Goal: Task Accomplishment & Management: Manage account settings

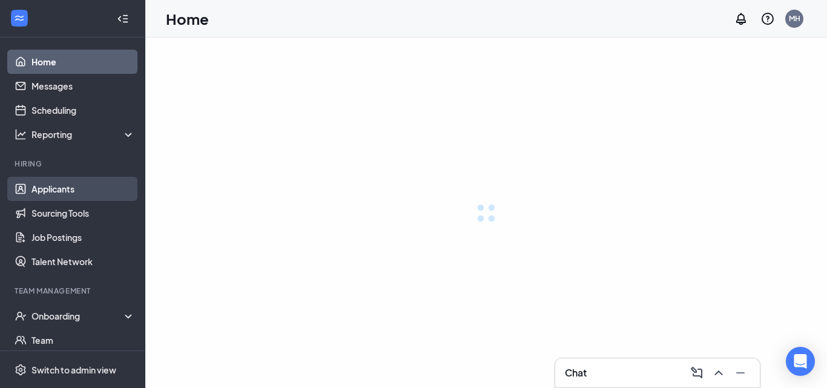
click at [48, 191] on link "Applicants" at bounding box center [83, 189] width 104 height 24
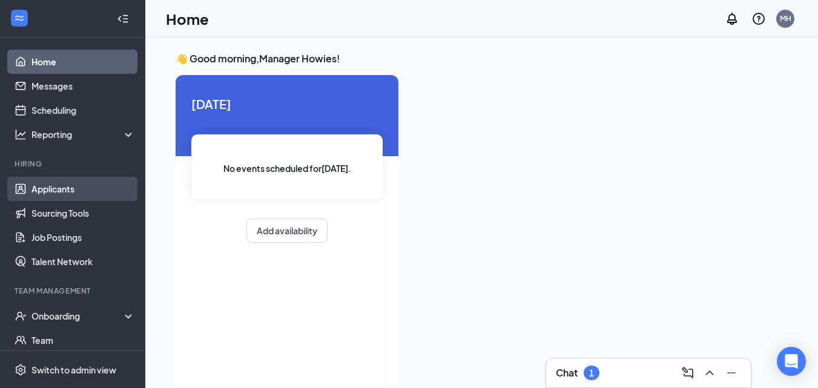
click at [58, 191] on link "Applicants" at bounding box center [83, 189] width 104 height 24
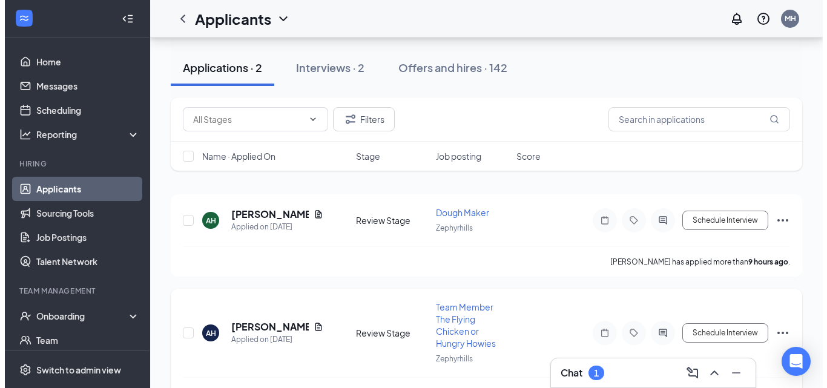
scroll to position [61, 0]
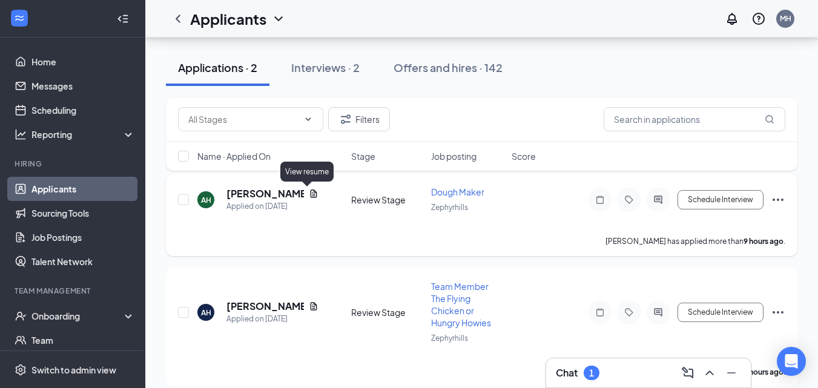
click at [310, 194] on icon "Document" at bounding box center [313, 194] width 7 height 8
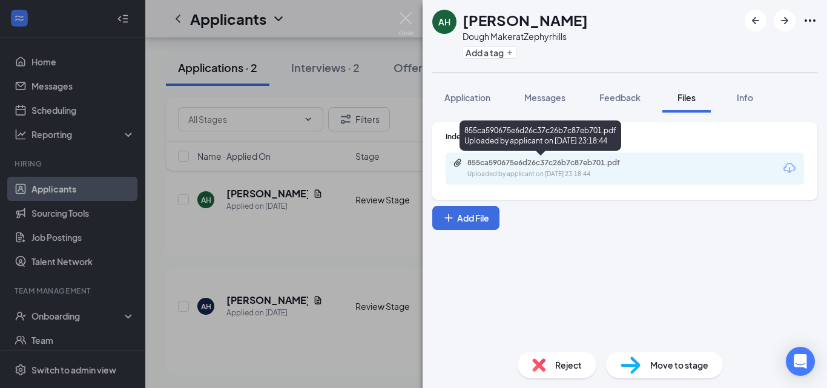
click at [567, 164] on div "855ca590675e6d26c37c26b7c87eb701.pdf" at bounding box center [553, 163] width 170 height 10
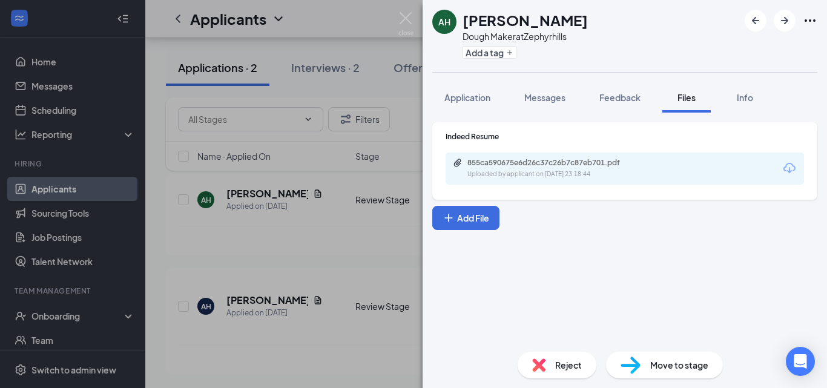
click at [547, 363] on div "Reject" at bounding box center [557, 365] width 79 height 27
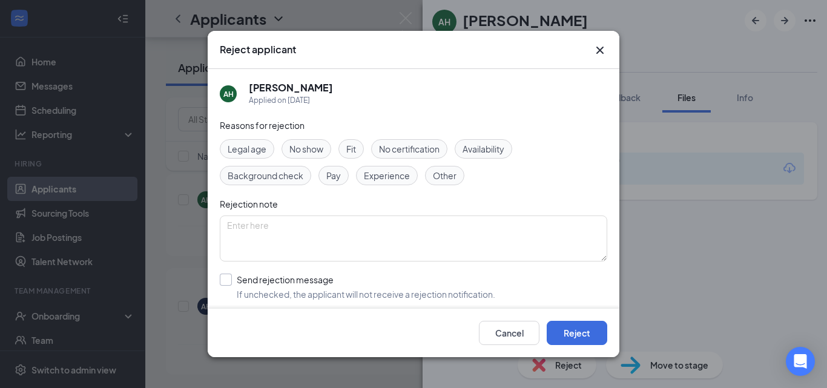
click at [225, 285] on input "Send rejection message If unchecked, the applicant will not receive a rejection…" at bounding box center [358, 287] width 276 height 27
checkbox input "true"
click at [580, 337] on button "Reject" at bounding box center [577, 333] width 61 height 24
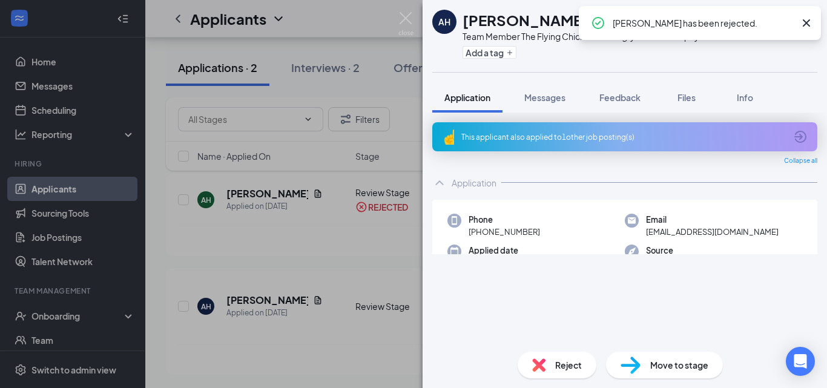
click at [548, 360] on div "Reject" at bounding box center [557, 365] width 79 height 27
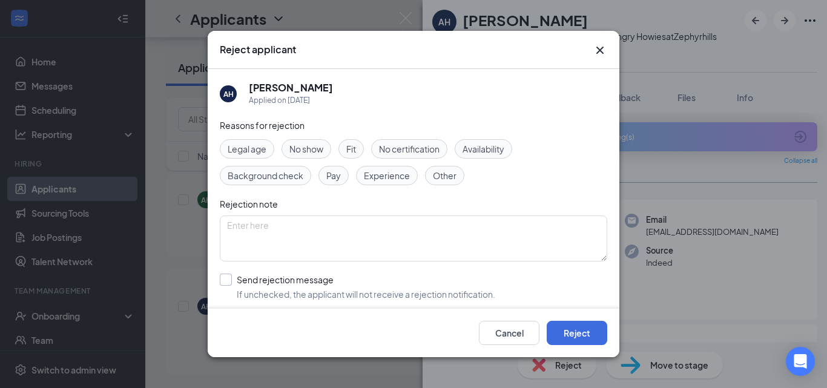
click at [232, 283] on input "Send rejection message If unchecked, the applicant will not receive a rejection…" at bounding box center [358, 287] width 276 height 27
checkbox input "true"
click at [582, 324] on button "Reject" at bounding box center [577, 333] width 61 height 24
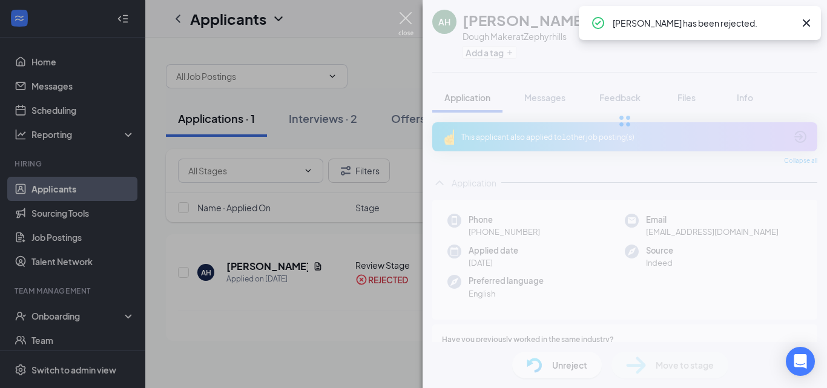
click at [407, 21] on img at bounding box center [405, 24] width 15 height 24
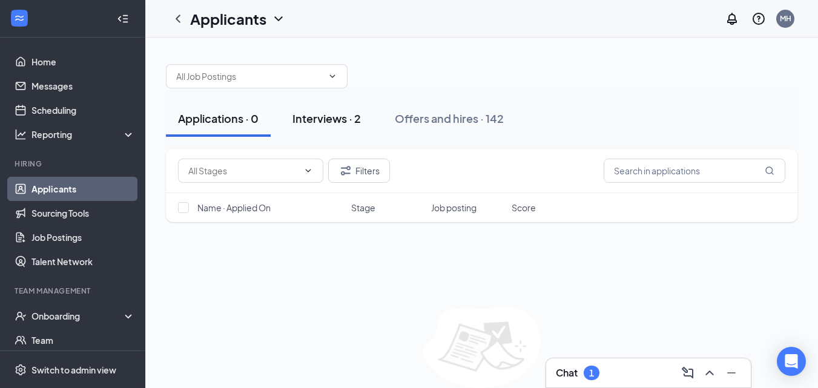
click at [328, 124] on div "Interviews · 2" at bounding box center [326, 118] width 68 height 15
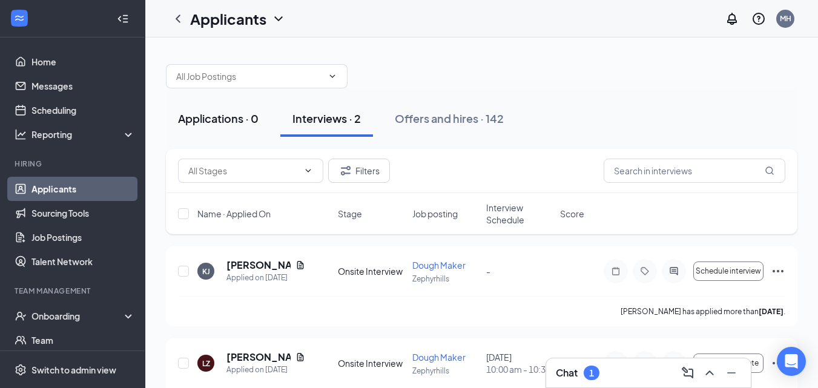
click at [224, 125] on div "Applications · 0" at bounding box center [218, 118] width 81 height 15
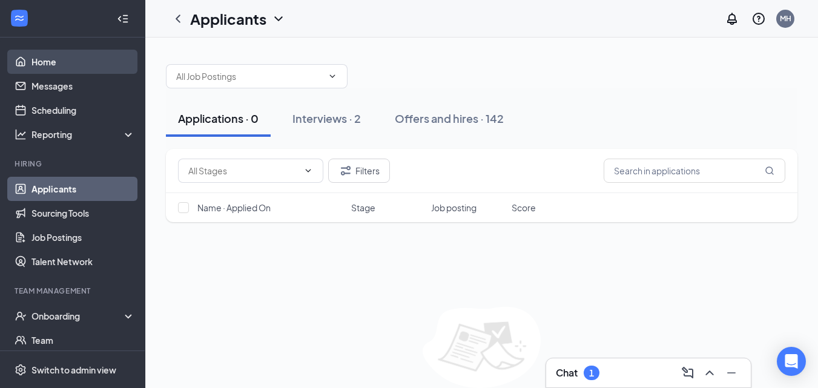
click at [61, 62] on link "Home" at bounding box center [83, 62] width 104 height 24
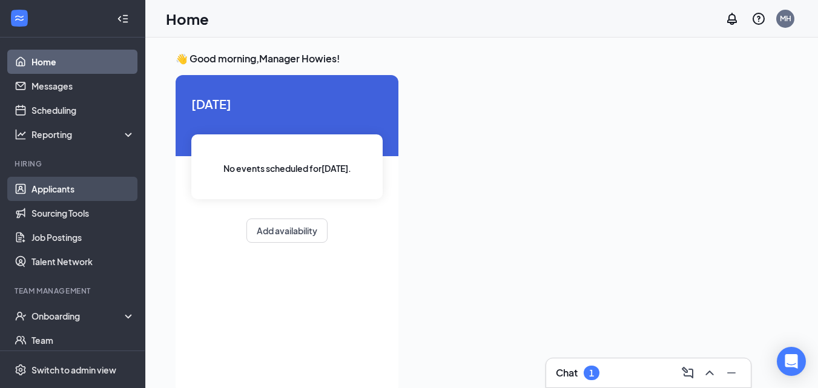
click at [39, 189] on link "Applicants" at bounding box center [83, 189] width 104 height 24
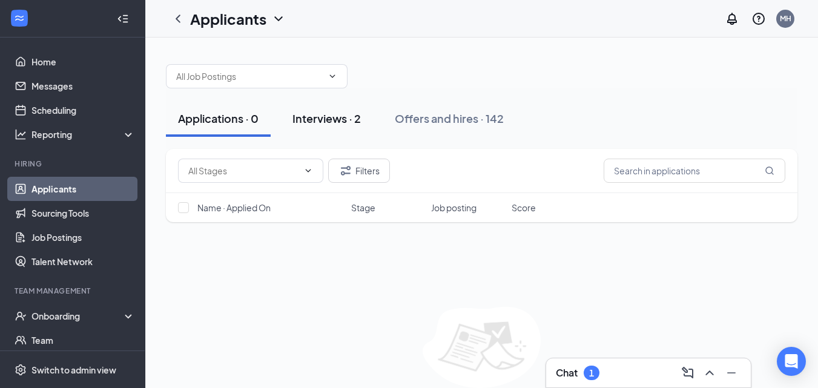
click at [342, 127] on button "Interviews · 2" at bounding box center [326, 119] width 93 height 36
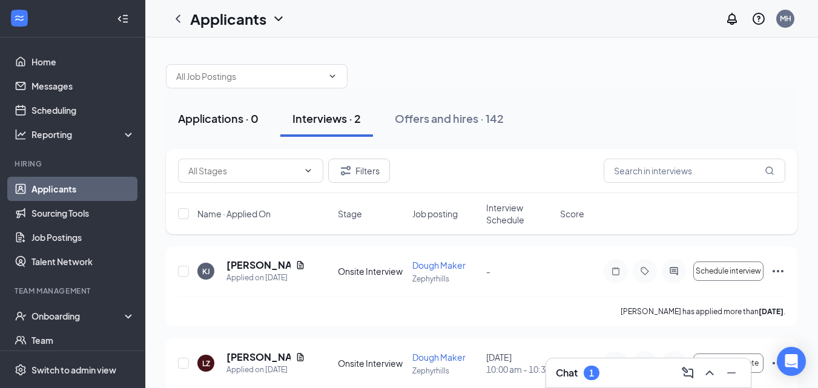
click at [240, 121] on div "Applications · 0" at bounding box center [218, 118] width 81 height 15
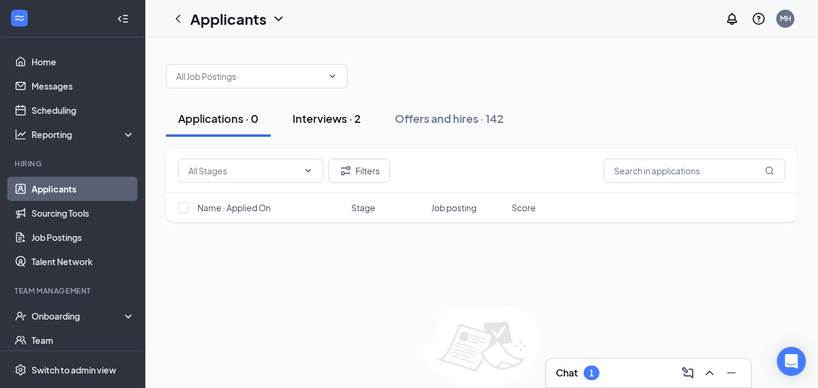
click at [335, 122] on div "Interviews · 2" at bounding box center [326, 118] width 68 height 15
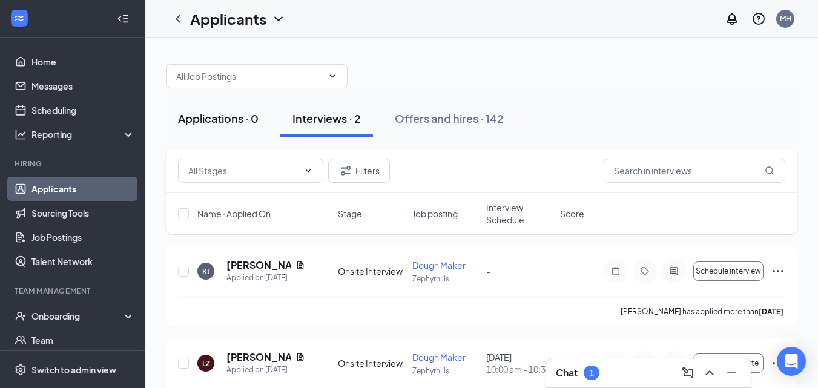
click at [245, 119] on div "Applications · 0" at bounding box center [218, 118] width 81 height 15
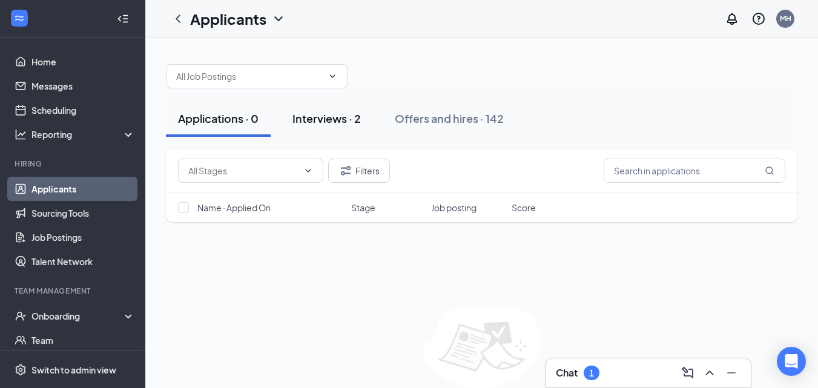
click at [337, 120] on div "Interviews · 2" at bounding box center [326, 118] width 68 height 15
